Goal: Task Accomplishment & Management: Use online tool/utility

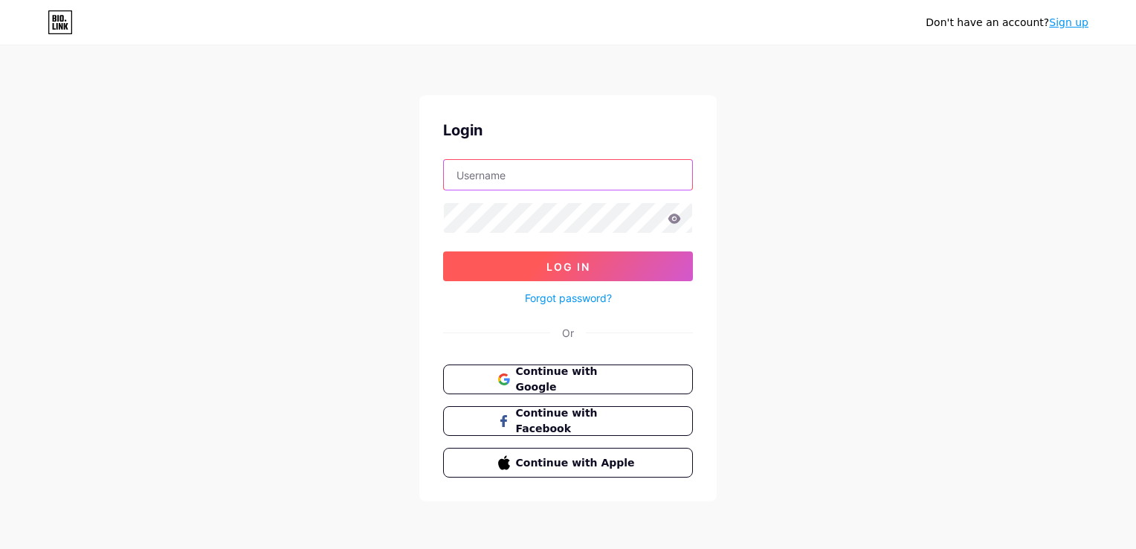
type input "[EMAIL_ADDRESS][DOMAIN_NAME]"
click at [616, 254] on button "Log In" at bounding box center [568, 266] width 250 height 30
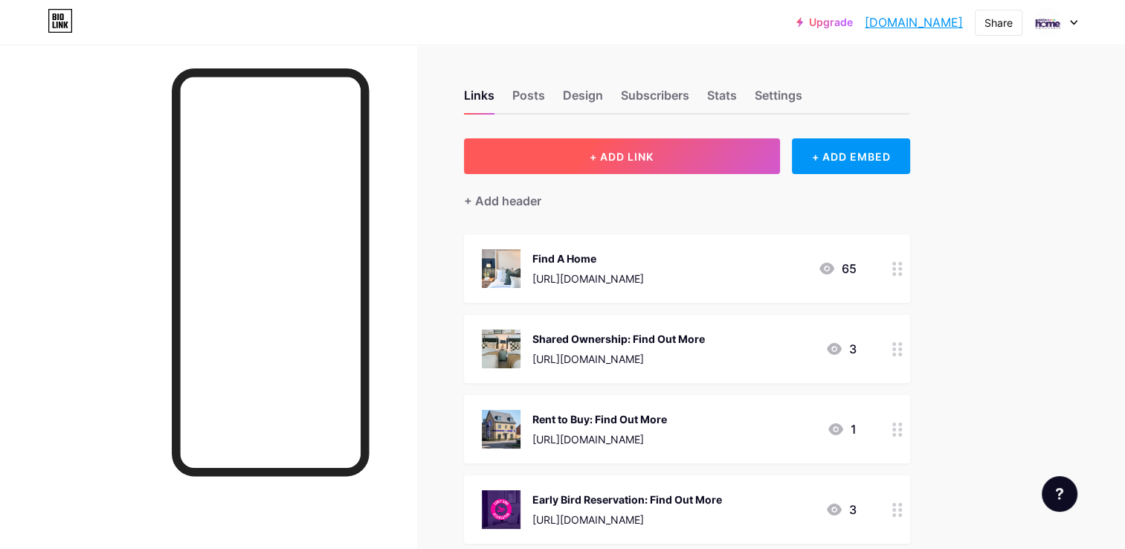
click at [711, 152] on button "+ ADD LINK" at bounding box center [622, 156] width 316 height 36
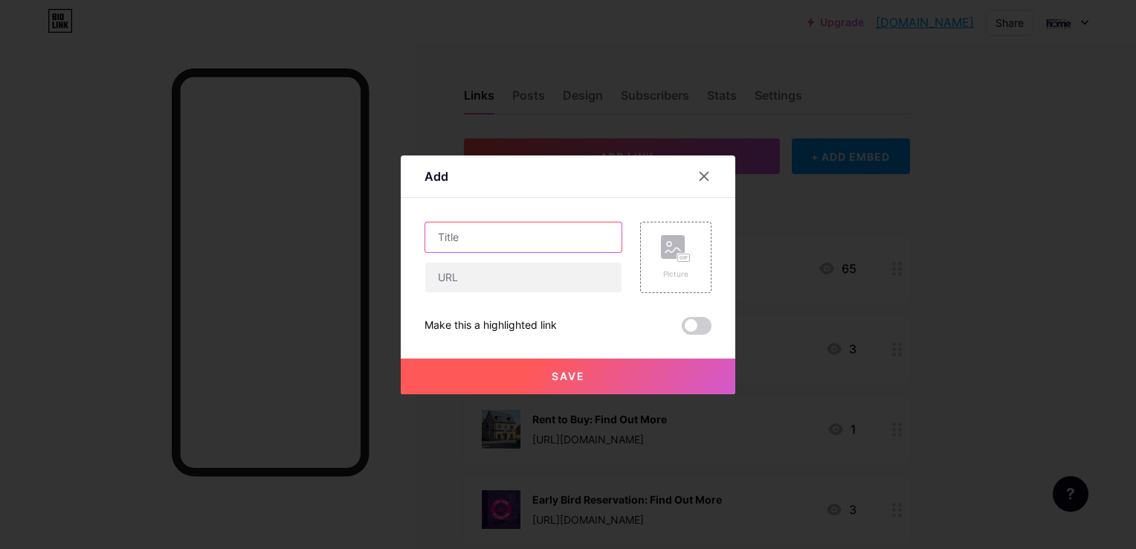
click at [483, 239] on input "text" at bounding box center [523, 237] width 196 height 30
type input "[PERSON_NAME] [PERSON_NAME] Open Day"
click at [464, 270] on input "text" at bounding box center [523, 278] width 196 height 30
paste input "[URL][DOMAIN_NAME][PERSON_NAME]"
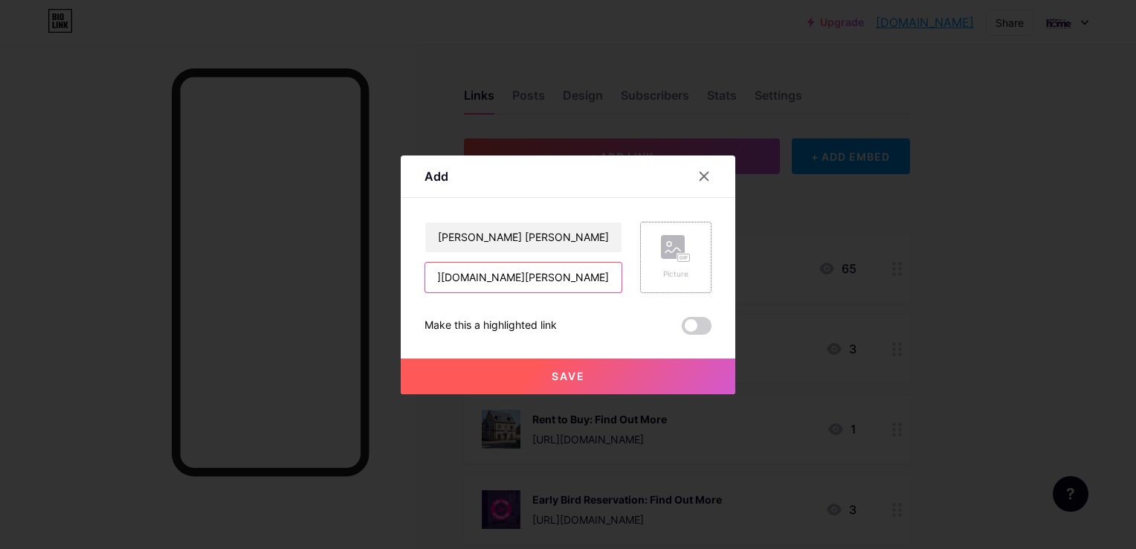
type input "[URL][DOMAIN_NAME][PERSON_NAME]"
click at [681, 255] on rect at bounding box center [684, 257] width 12 height 7
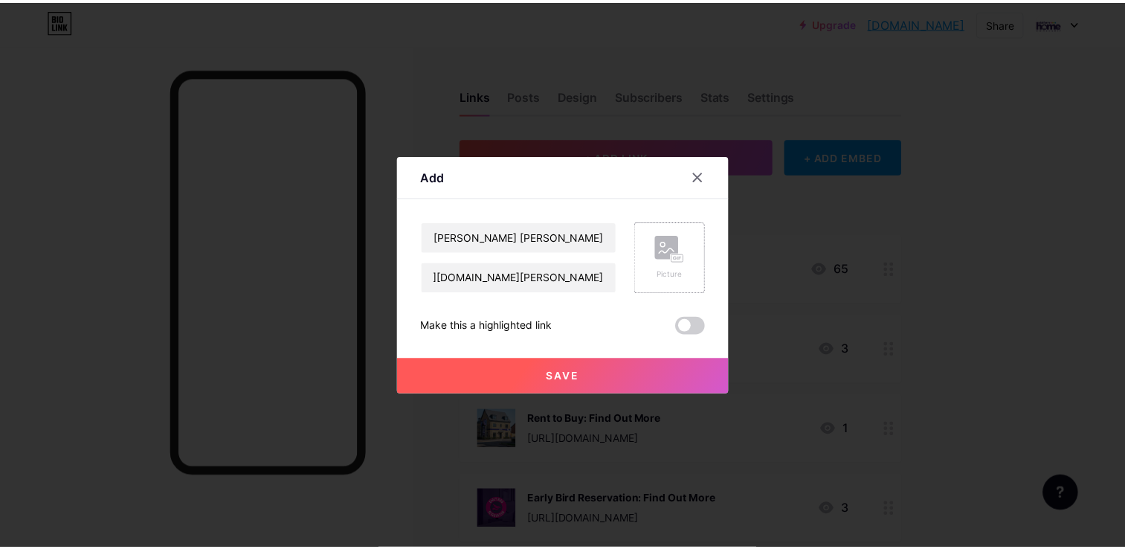
scroll to position [0, 0]
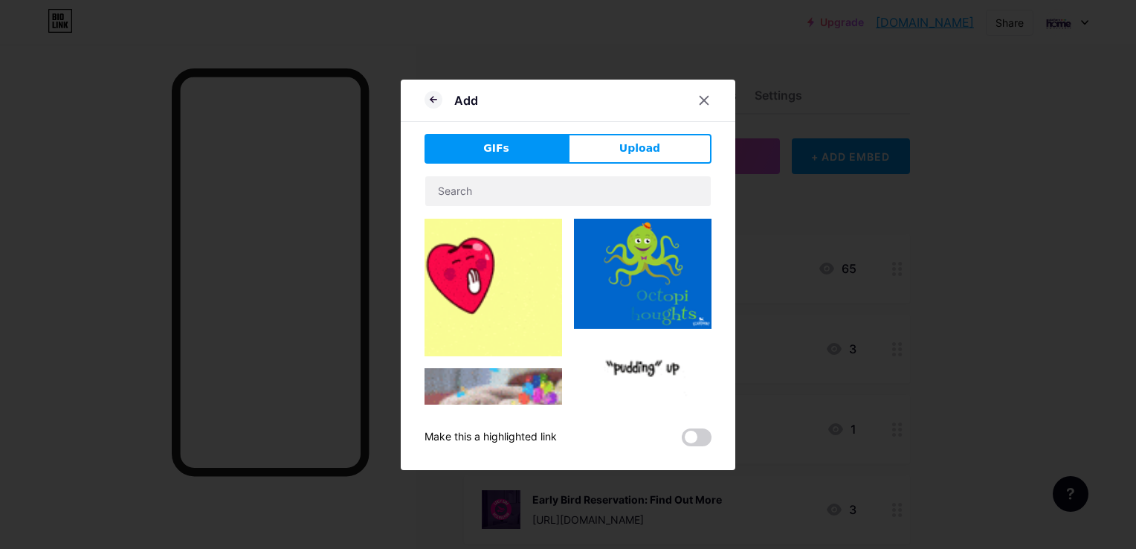
click at [620, 162] on button "Upload" at bounding box center [640, 149] width 144 height 30
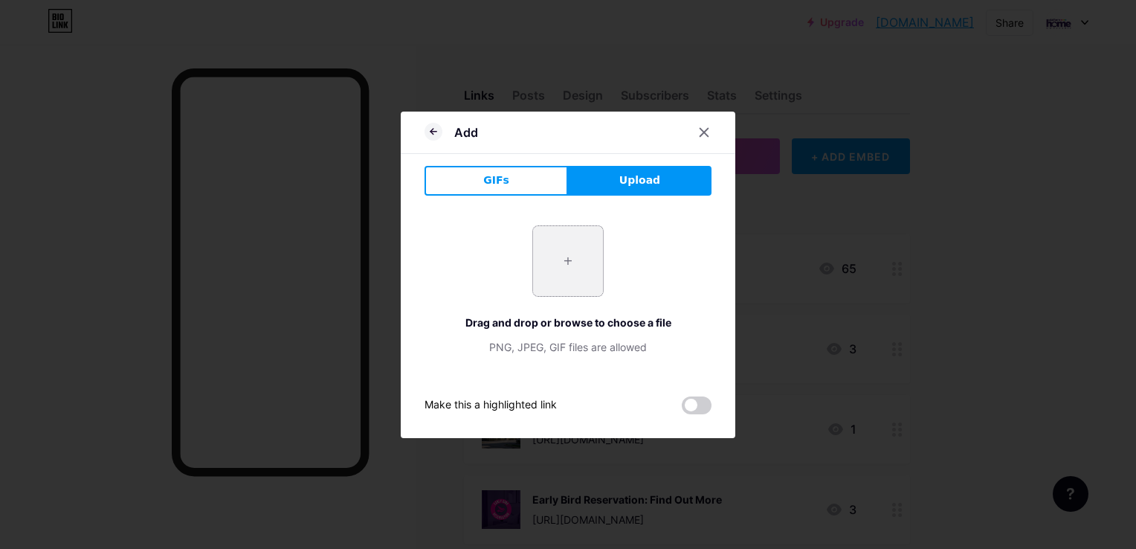
click at [564, 286] on input "file" at bounding box center [568, 261] width 70 height 70
type input "C:\fakepath\Instagram Templates (10).png"
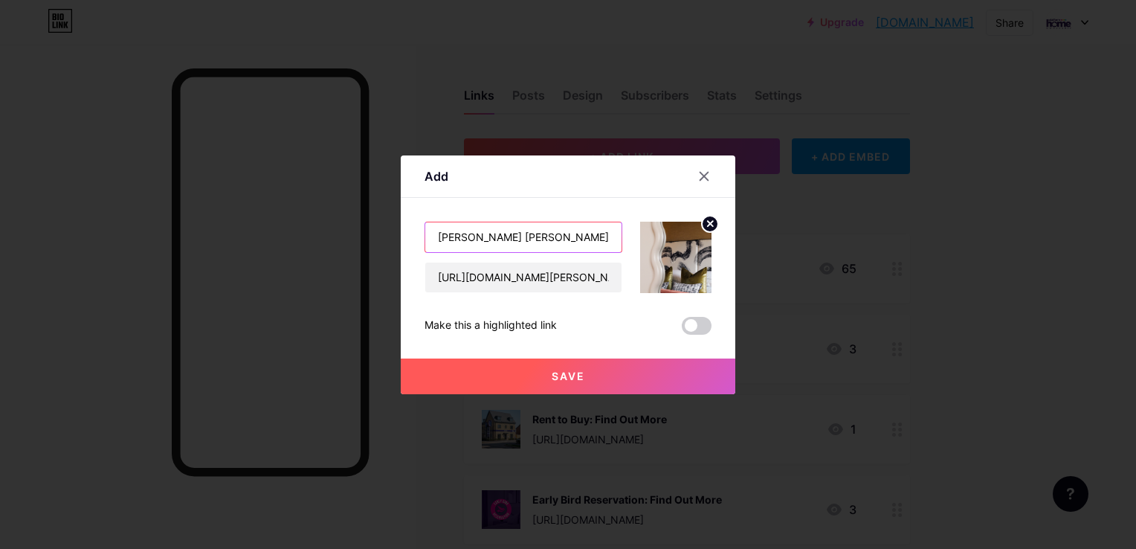
click at [440, 239] on input "[PERSON_NAME] [PERSON_NAME] Open Day" at bounding box center [523, 237] width 196 height 30
type input "Register for the Haddon [PERSON_NAME] Open Day"
click at [556, 371] on span "Save" at bounding box center [568, 376] width 33 height 13
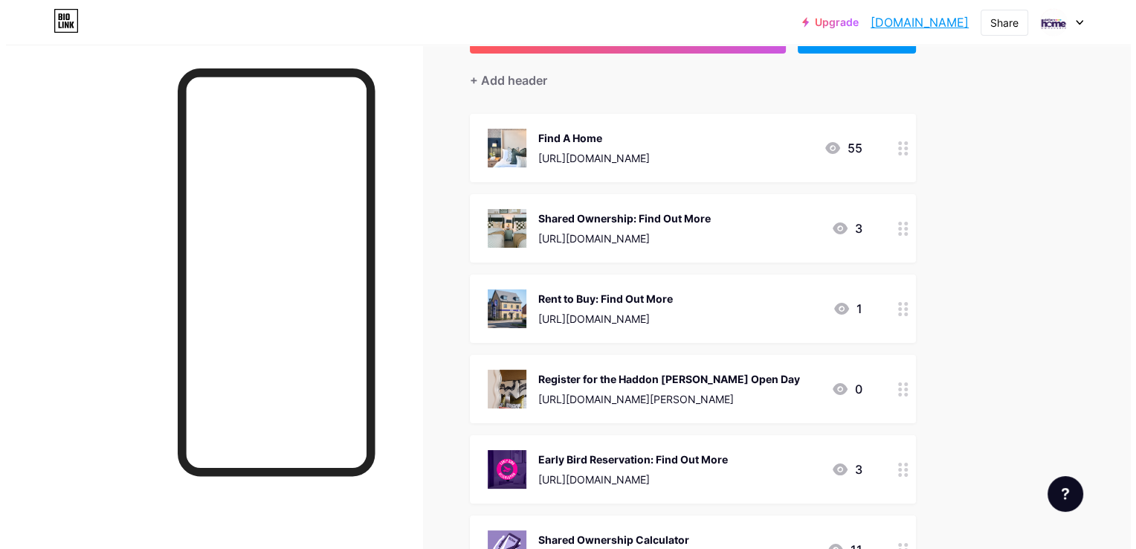
scroll to position [113, 0]
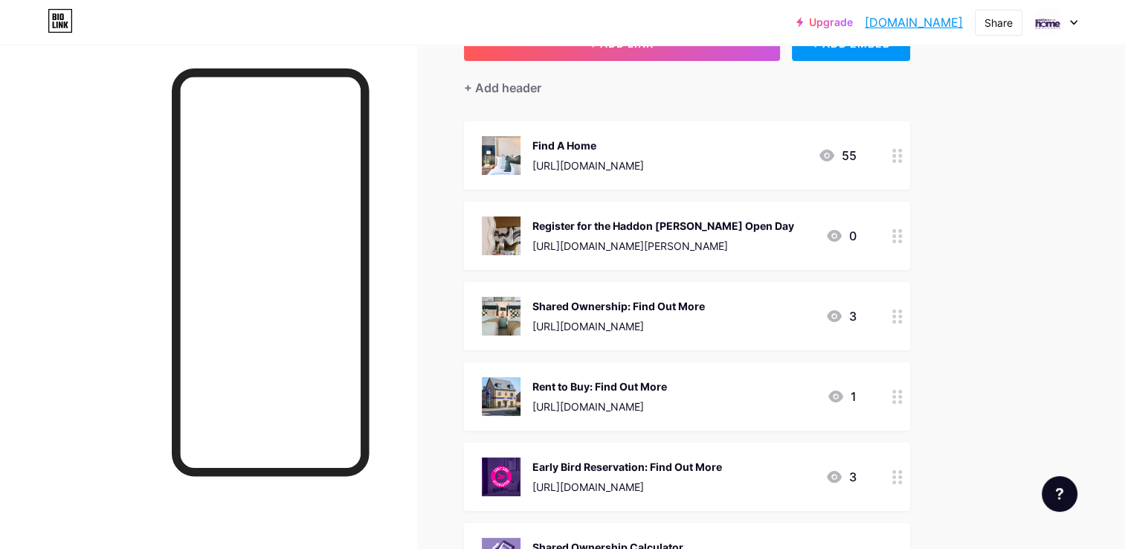
click at [673, 238] on div "[URL][DOMAIN_NAME][PERSON_NAME]" at bounding box center [664, 246] width 262 height 16
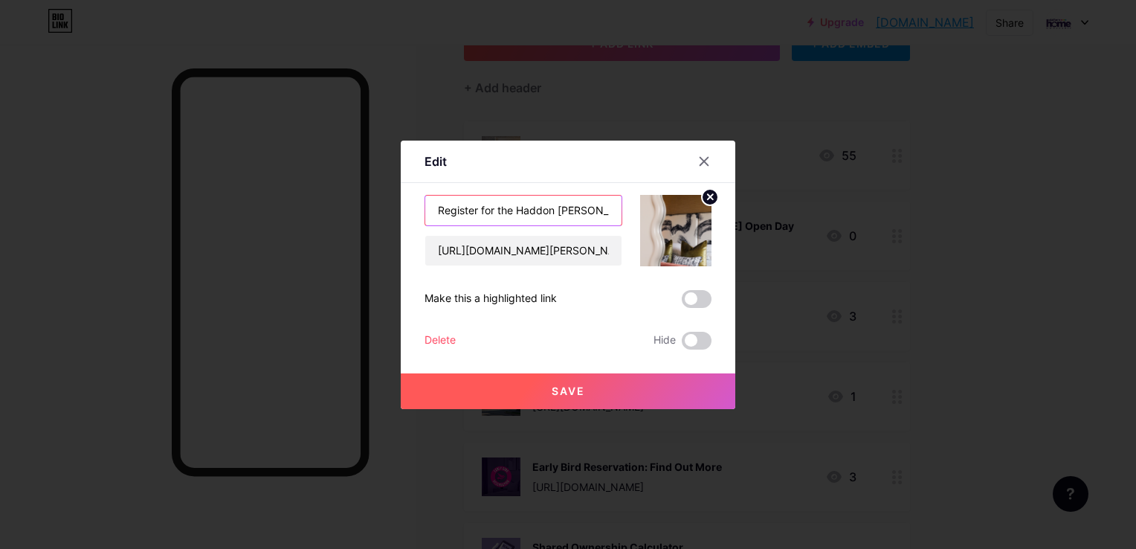
click at [608, 210] on input "Register for the Haddon [PERSON_NAME] Open Day" at bounding box center [523, 211] width 196 height 30
type input "Register for the Haddon [PERSON_NAME] Open Day!"
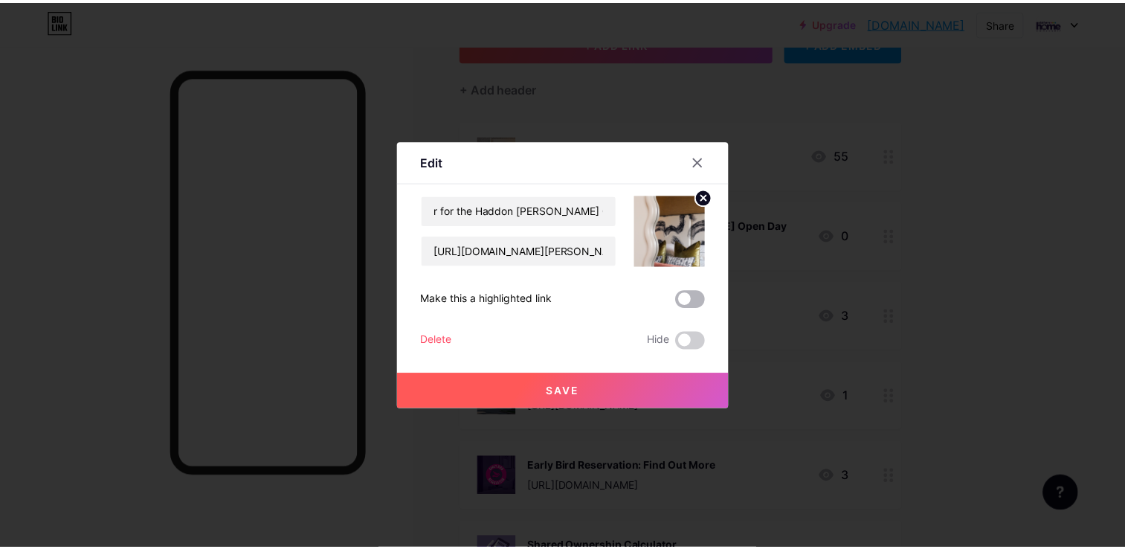
scroll to position [0, 0]
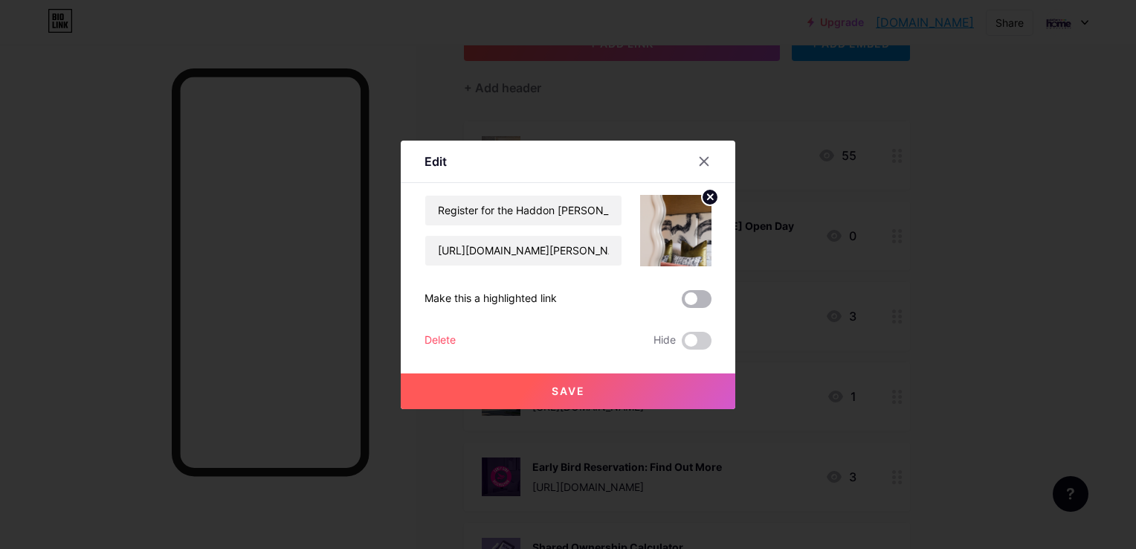
click at [688, 307] on span at bounding box center [697, 299] width 30 height 18
click at [682, 303] on input "checkbox" at bounding box center [682, 303] width 0 height 0
click at [663, 394] on button "Save" at bounding box center [568, 391] width 335 height 36
